Goal: Check status: Check status

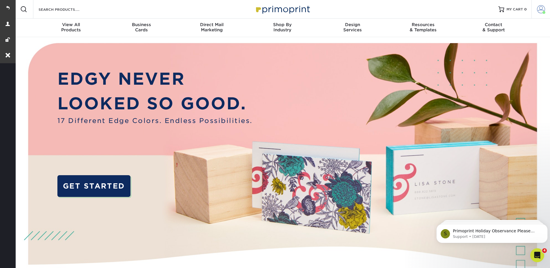
click at [542, 8] on span at bounding box center [541, 9] width 8 height 8
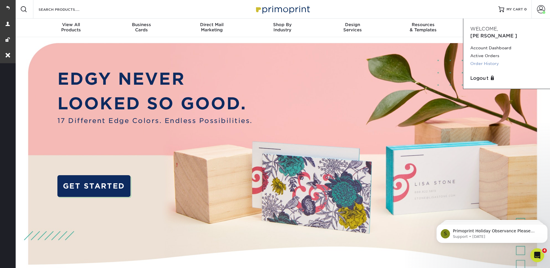
click at [493, 60] on link "Order History" at bounding box center [507, 64] width 73 height 8
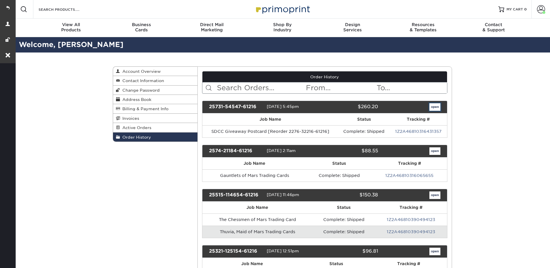
click at [435, 105] on link "open" at bounding box center [435, 107] width 11 height 8
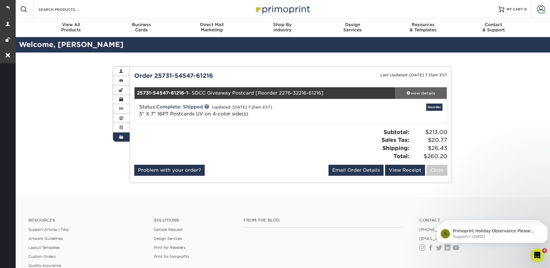
click at [421, 93] on div "view details" at bounding box center [421, 93] width 52 height 6
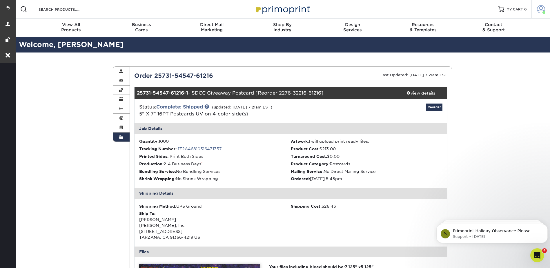
click at [540, 10] on span at bounding box center [541, 9] width 8 height 8
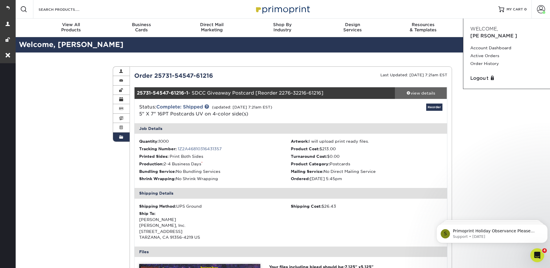
click at [421, 92] on div "view details" at bounding box center [421, 93] width 52 height 6
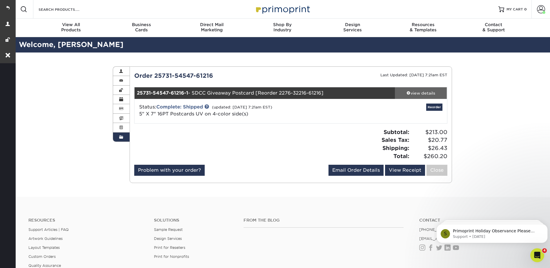
click at [421, 91] on div "view details" at bounding box center [421, 93] width 52 height 6
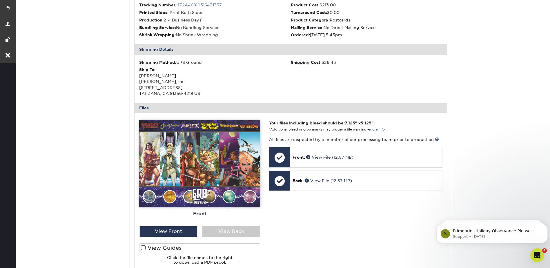
scroll to position [145, 0]
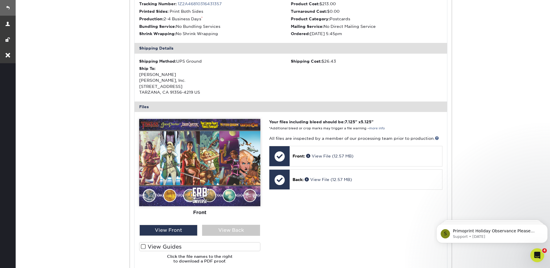
click at [6, 8] on link at bounding box center [8, 8] width 16 height 16
